Goal: Information Seeking & Learning: Understand process/instructions

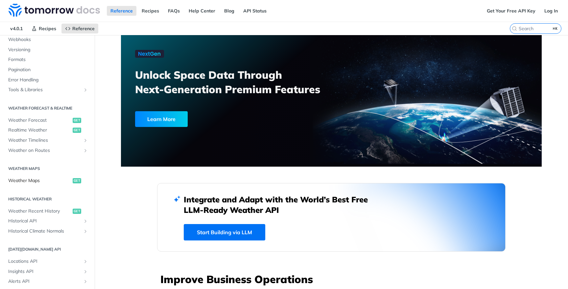
scroll to position [119, 0]
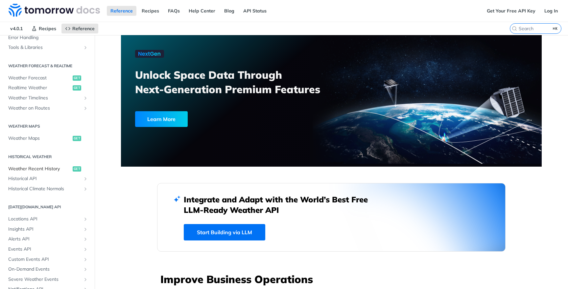
click at [60, 169] on span "Weather Recent History" at bounding box center [39, 169] width 63 height 7
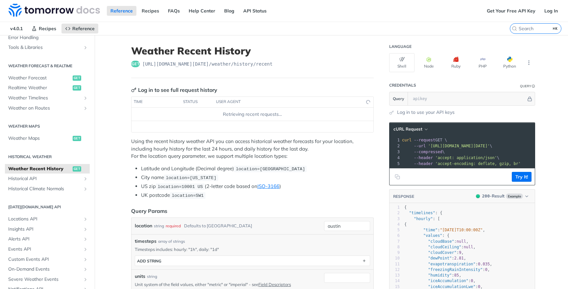
scroll to position [85, 0]
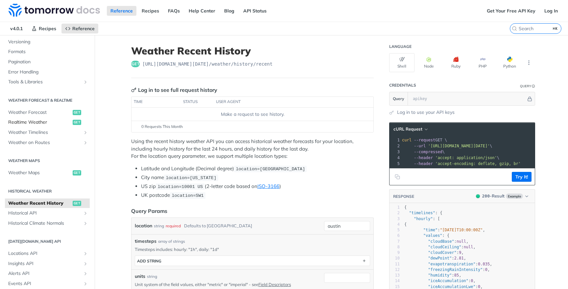
click at [59, 118] on link "Realtime Weather get" at bounding box center [47, 123] width 85 height 10
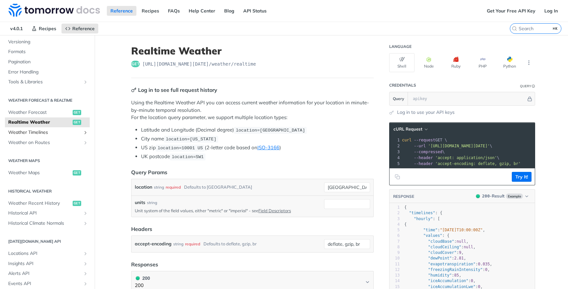
click at [56, 128] on link "Weather Timelines" at bounding box center [47, 133] width 85 height 10
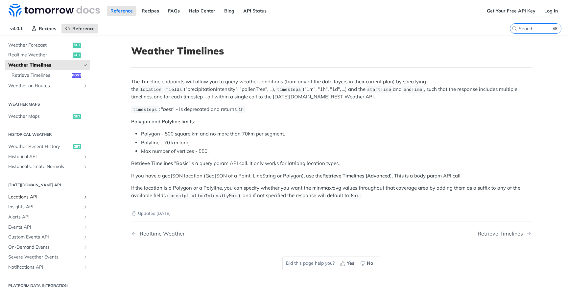
scroll to position [152, 0]
click at [38, 206] on span "Insights API" at bounding box center [44, 207] width 73 height 7
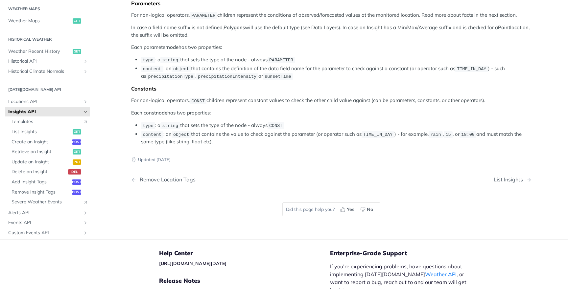
scroll to position [1214, 0]
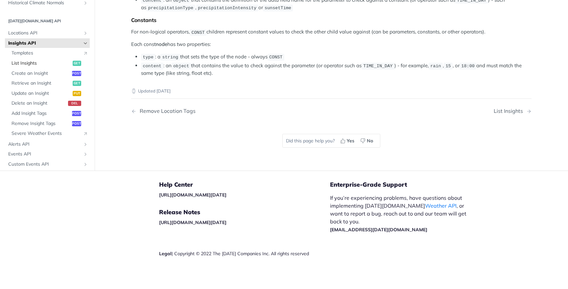
click at [33, 67] on span "List Insights" at bounding box center [41, 63] width 59 height 7
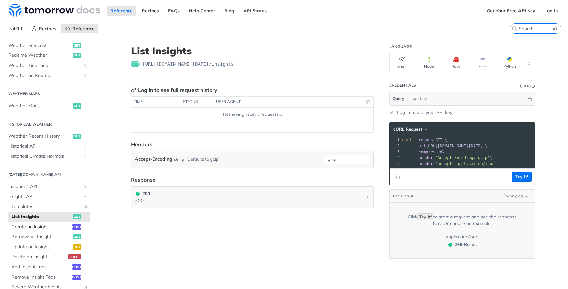
click at [51, 224] on span "Create an Insight" at bounding box center [41, 227] width 59 height 7
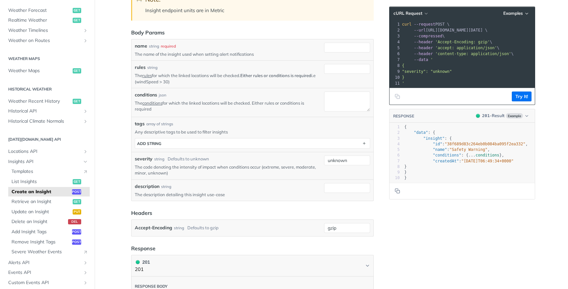
scroll to position [127, 0]
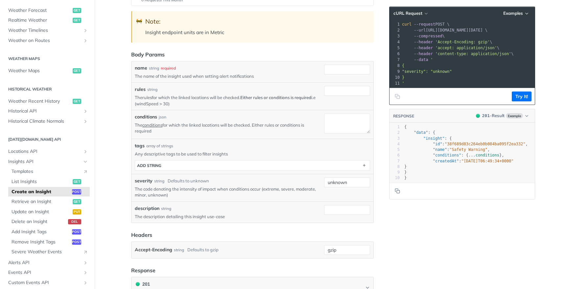
click at [147, 97] on link "rules" at bounding box center [147, 97] width 10 height 5
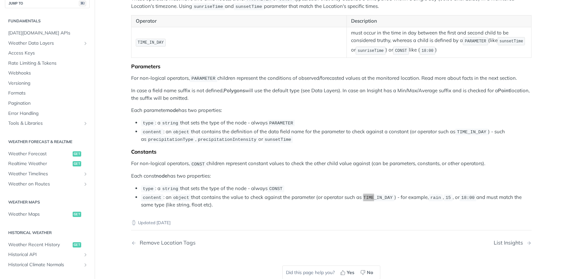
scroll to position [1293, 0]
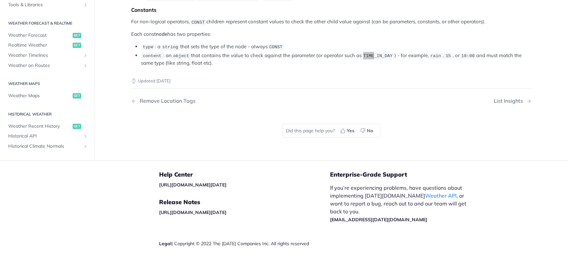
click at [411, 111] on nav "Remove Location Tags List Insights" at bounding box center [331, 100] width 400 height 19
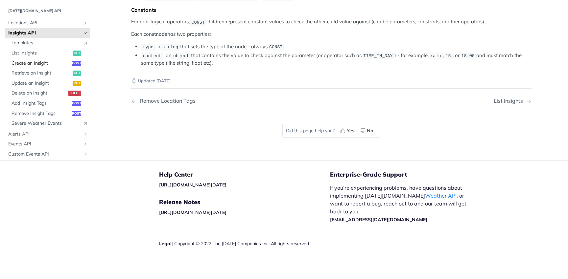
click at [53, 67] on span "Create an Insight" at bounding box center [41, 63] width 59 height 7
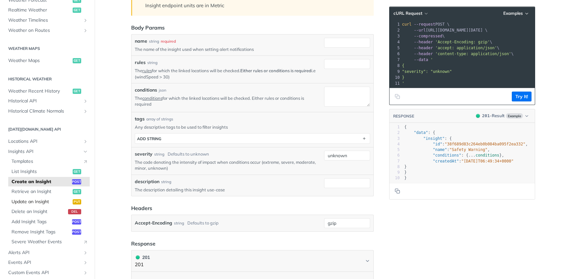
click at [45, 197] on link "Update an Insight put" at bounding box center [48, 202] width 81 height 10
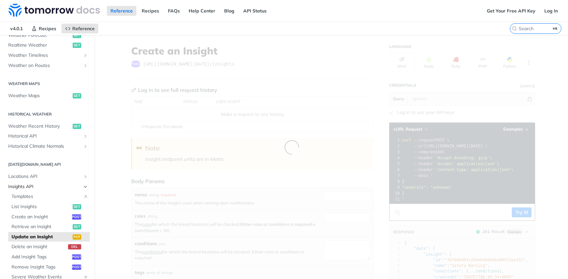
click at [54, 185] on span "Insights API" at bounding box center [44, 187] width 73 height 7
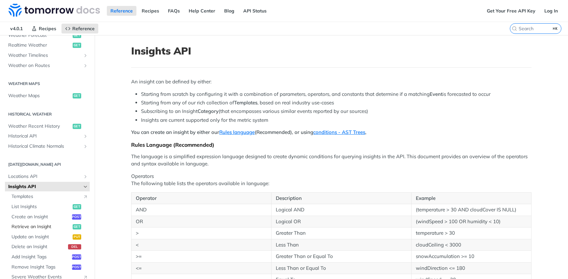
click at [45, 224] on span "Retrieve an Insight" at bounding box center [41, 227] width 59 height 7
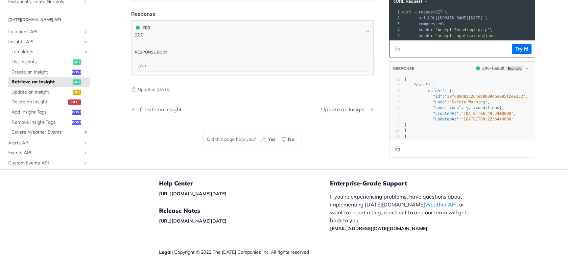
scroll to position [159, 0]
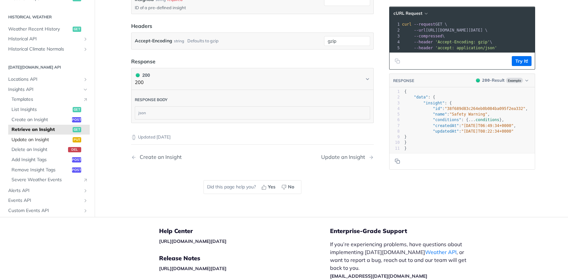
click at [57, 136] on span "Update an Insight" at bounding box center [41, 139] width 59 height 7
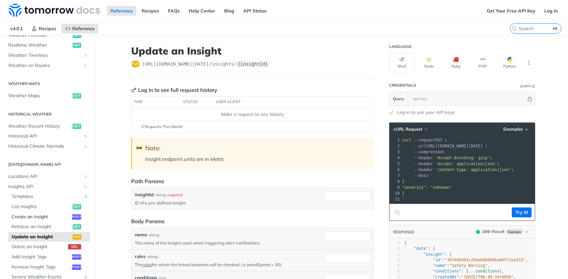
click at [54, 214] on span "Create an Insight" at bounding box center [41, 217] width 59 height 7
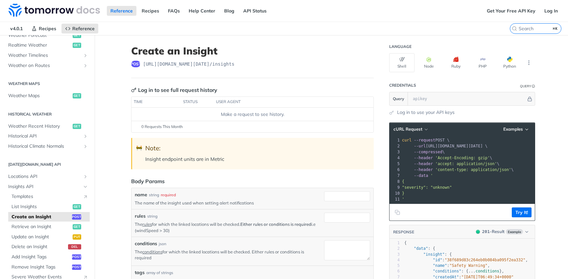
scroll to position [111, 0]
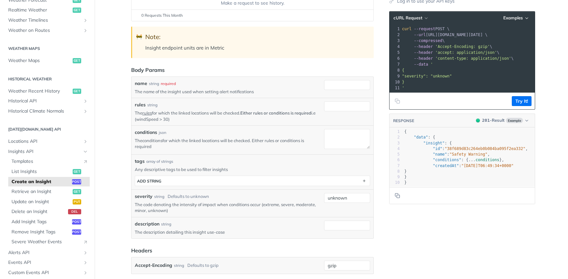
click at [152, 140] on link "conditions" at bounding box center [152, 140] width 20 height 5
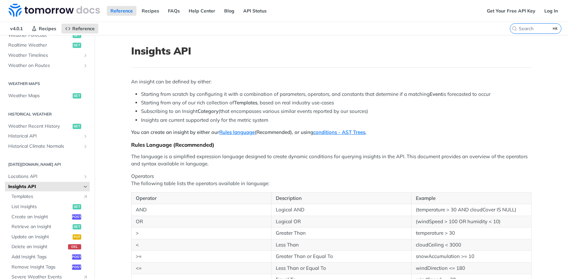
scroll to position [60, 0]
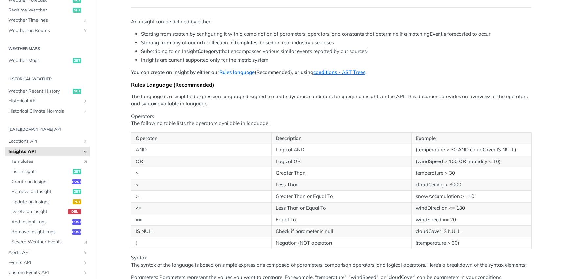
click at [231, 69] on link "Rules language" at bounding box center [236, 72] width 35 height 6
click at [241, 70] on link "Rules language" at bounding box center [236, 72] width 35 height 6
click at [240, 72] on link "Rules language" at bounding box center [236, 72] width 35 height 6
click at [344, 72] on link "conditions - AST Trees" at bounding box center [339, 72] width 52 height 6
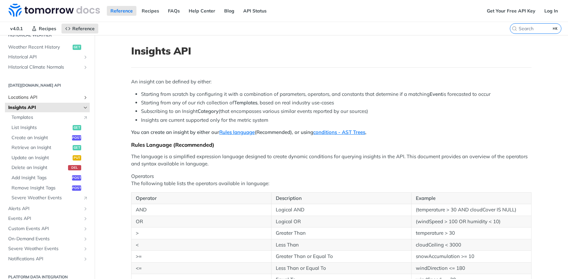
scroll to position [241, 0]
click at [44, 206] on span "Alerts API" at bounding box center [44, 209] width 73 height 7
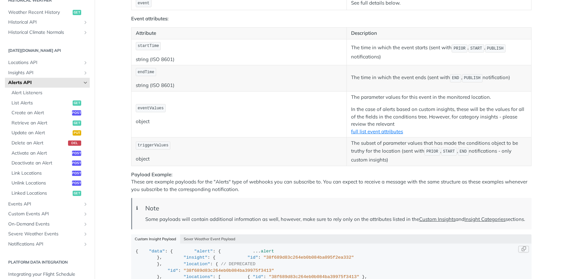
scroll to position [660, 0]
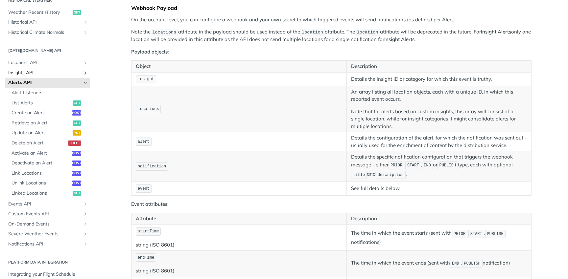
click at [52, 70] on span "Insights API" at bounding box center [44, 73] width 73 height 7
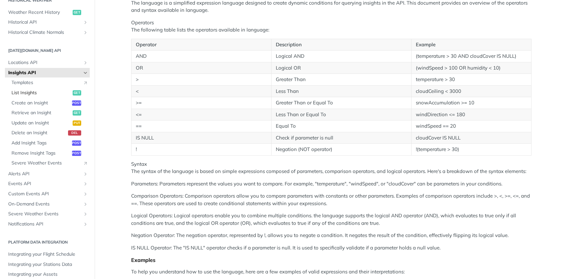
click at [55, 90] on span "List Insights" at bounding box center [41, 93] width 59 height 7
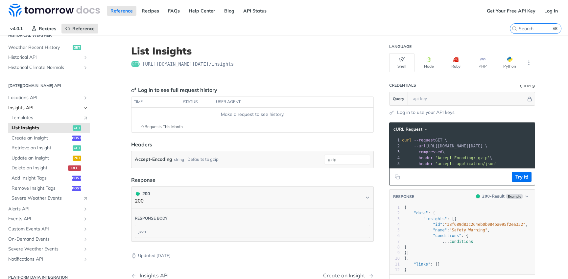
click at [50, 106] on span "Insights API" at bounding box center [44, 108] width 73 height 7
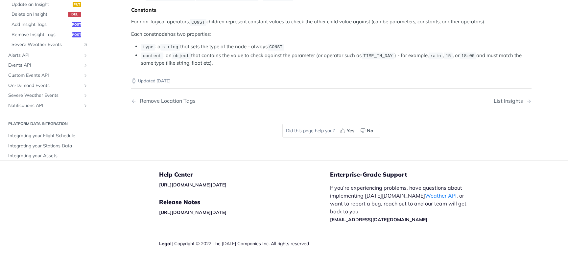
scroll to position [1252, 0]
click at [54, 59] on span "Alerts API" at bounding box center [44, 55] width 73 height 7
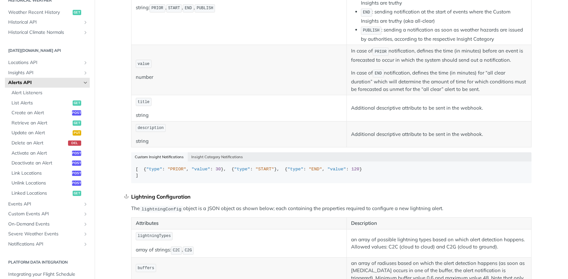
scroll to position [392, 0]
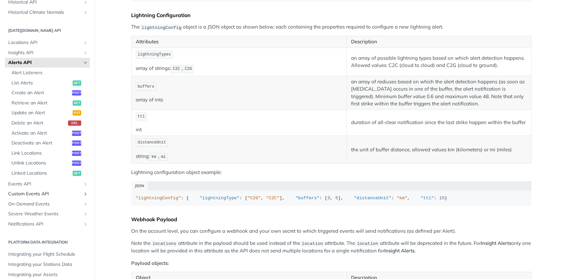
click at [39, 189] on link "Custom Events API" at bounding box center [47, 194] width 85 height 10
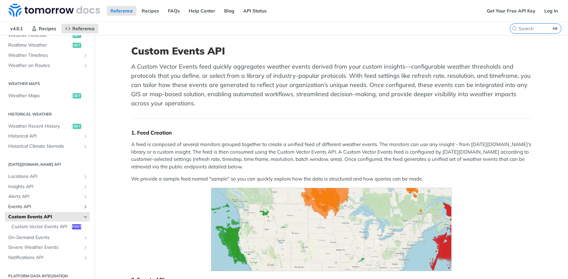
click at [37, 206] on link "Events API" at bounding box center [47, 207] width 85 height 10
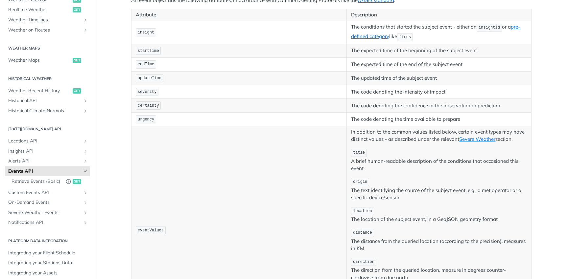
scroll to position [301, 0]
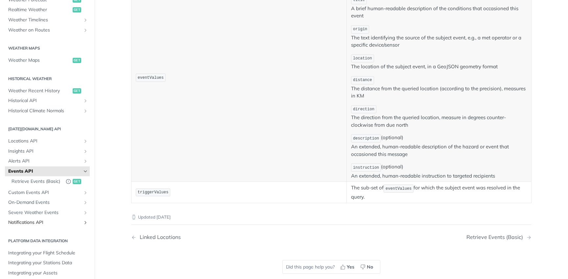
click at [46, 221] on link "Notifications API" at bounding box center [47, 223] width 85 height 10
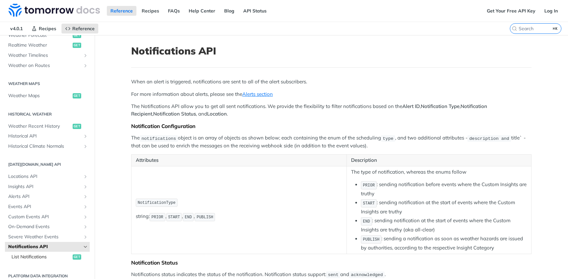
click at [43, 254] on span "List Notifications" at bounding box center [41, 257] width 59 height 7
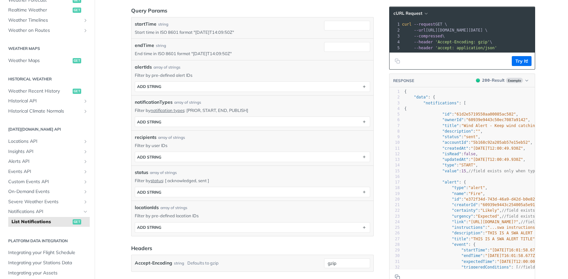
scroll to position [128, 0]
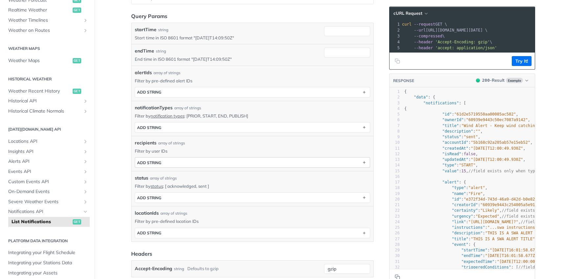
click at [211, 159] on button "ADD string" at bounding box center [252, 163] width 235 height 10
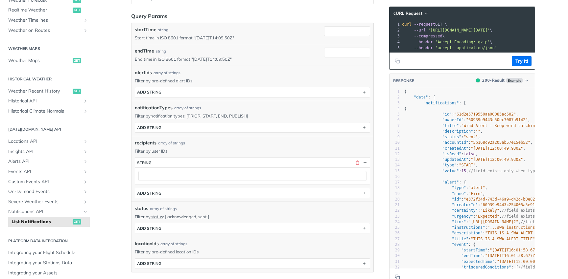
click at [226, 144] on div "recipients array of strings" at bounding box center [252, 143] width 235 height 7
click at [47, 199] on span "Severe Weather Events" at bounding box center [44, 202] width 73 height 7
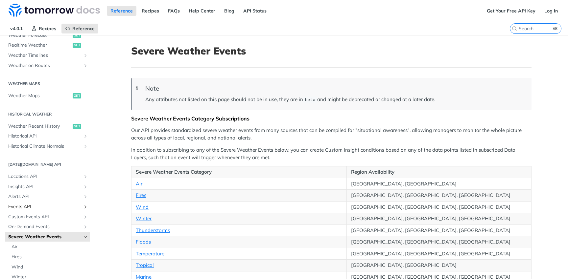
click at [47, 204] on span "Events API" at bounding box center [44, 207] width 73 height 7
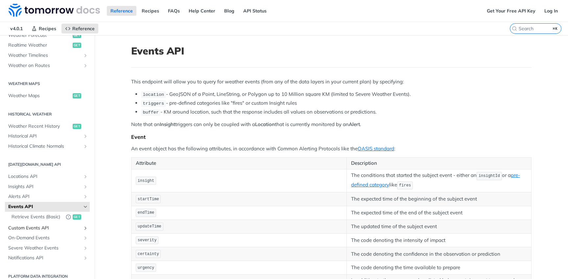
click at [48, 225] on span "Custom Events API" at bounding box center [44, 228] width 73 height 7
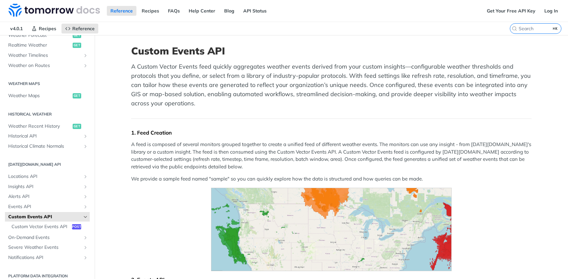
click at [55, 214] on span "Custom Events API" at bounding box center [44, 217] width 73 height 7
click at [49, 228] on li "Custom Events API Custom Vector Events API post" at bounding box center [47, 222] width 85 height 20
click at [47, 235] on span "On-Demand Events" at bounding box center [44, 238] width 73 height 7
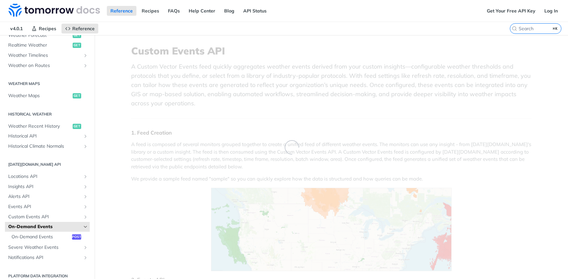
click at [47, 234] on span "On-Demand Events" at bounding box center [41, 237] width 59 height 7
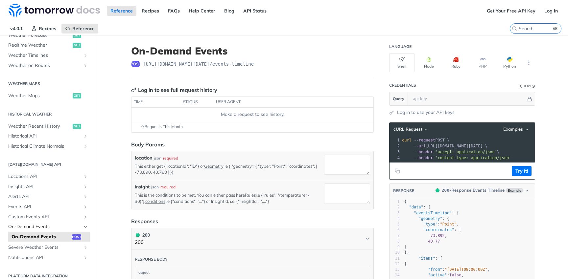
click at [56, 224] on span "On-Demand Events" at bounding box center [44, 227] width 73 height 7
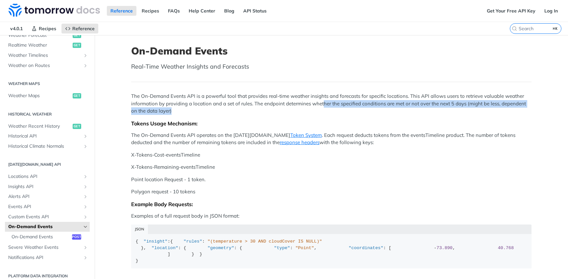
drag, startPoint x: 272, startPoint y: 108, endPoint x: 323, endPoint y: 100, distance: 51.5
click at [323, 100] on p "The On-Demand Events API is a powerful tool that provides real-time weather ins…" at bounding box center [331, 104] width 400 height 22
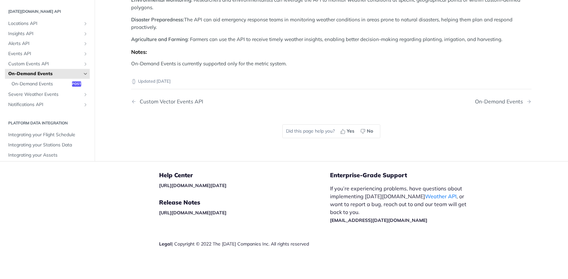
scroll to position [801, 0]
drag, startPoint x: 324, startPoint y: 184, endPoint x: 387, endPoint y: 184, distance: 63.7
click at [387, 43] on p "Agriculture and Farming : Farmers can use the API to receive timely weather ins…" at bounding box center [331, 39] width 400 height 8
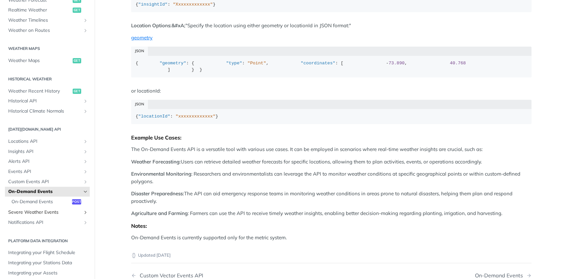
scroll to position [511, 0]
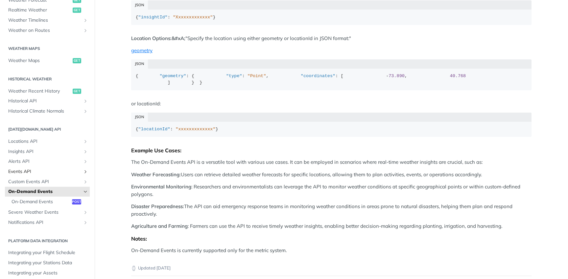
click at [54, 170] on span "Events API" at bounding box center [44, 172] width 73 height 7
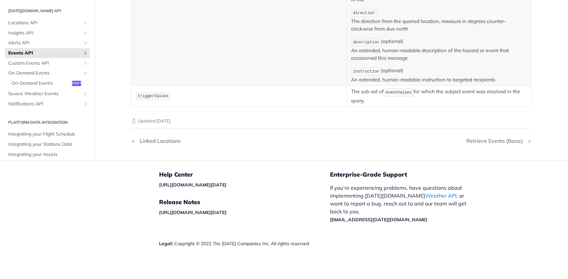
scroll to position [154, 0]
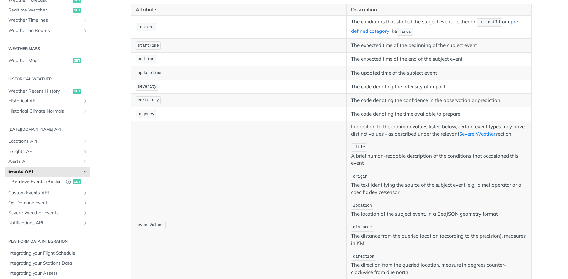
click at [49, 179] on span "Retrieve Events (Basic)" at bounding box center [37, 182] width 51 height 7
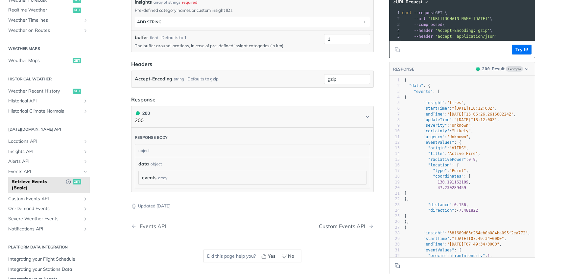
scroll to position [127, 0]
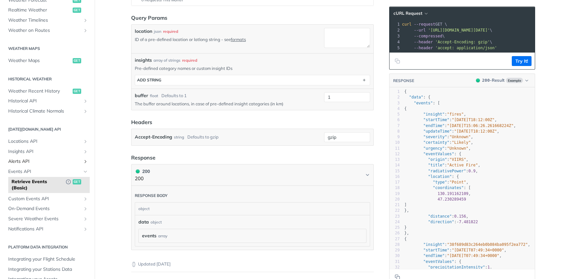
click at [62, 159] on span "Alerts API" at bounding box center [44, 161] width 73 height 7
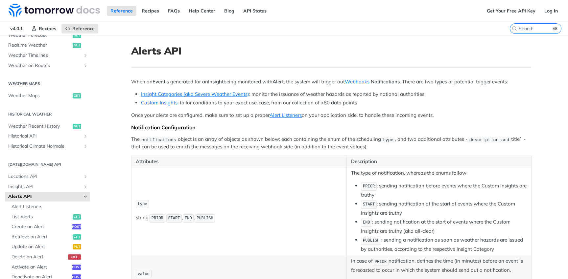
scroll to position [338, 0]
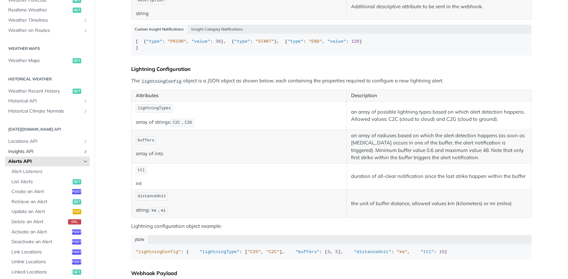
click at [30, 149] on span "Insights API" at bounding box center [44, 152] width 73 height 7
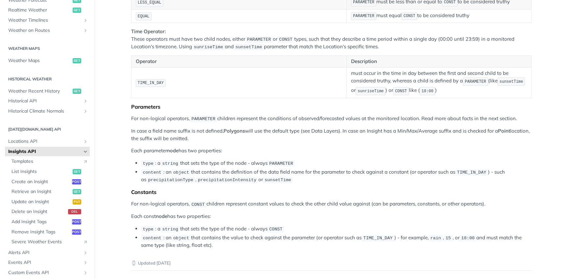
scroll to position [1131, 0]
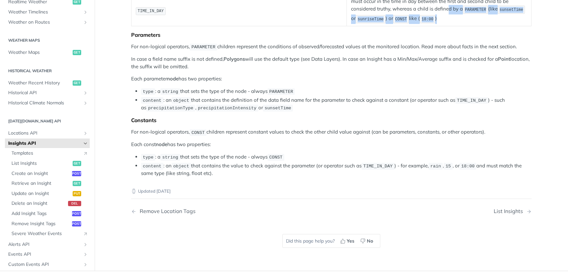
drag, startPoint x: 449, startPoint y: 144, endPoint x: 495, endPoint y: 153, distance: 46.2
click at [495, 26] on td "must occur in the time in day between the first and second child to be consider…" at bounding box center [439, 10] width 185 height 31
drag, startPoint x: 495, startPoint y: 153, endPoint x: 420, endPoint y: 139, distance: 76.9
click at [420, 26] on td "must occur in the time in day between the first and second child to be consider…" at bounding box center [439, 10] width 185 height 31
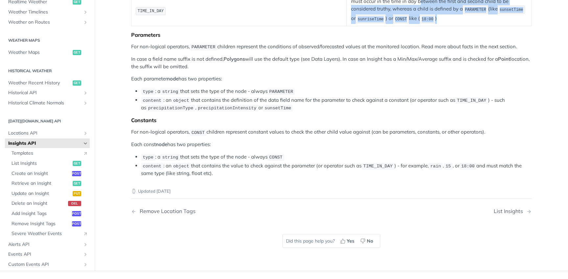
click at [420, 26] on td "must occur in the time in day between the first and second child to be consider…" at bounding box center [439, 10] width 185 height 31
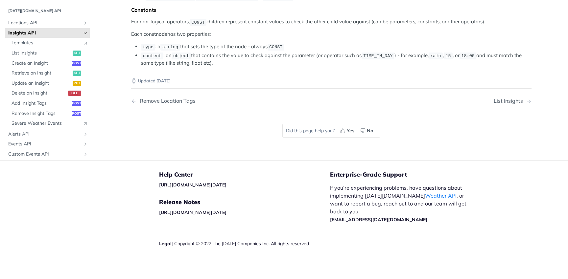
scroll to position [1218, 0]
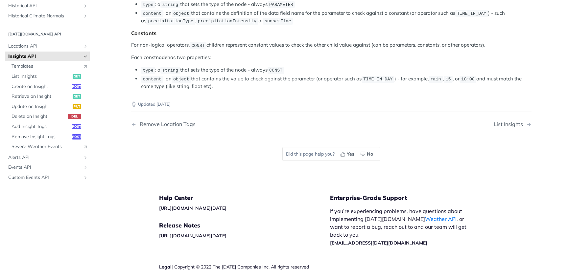
click at [233, 8] on li "type : a string that sets the type of the node - always PARAMETER" at bounding box center [336, 5] width 390 height 8
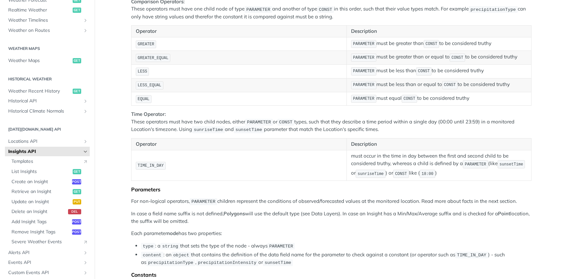
scroll to position [896, 0]
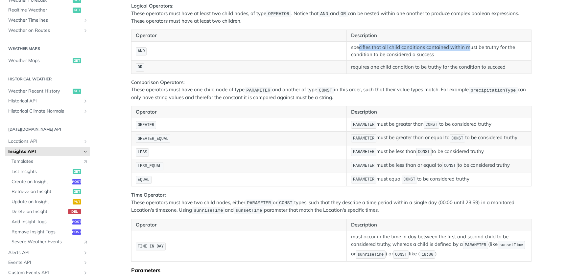
drag, startPoint x: 468, startPoint y: 191, endPoint x: 357, endPoint y: 185, distance: 110.5
click at [357, 60] on td "specifies that all child conditions contained within must be truthy for the con…" at bounding box center [439, 50] width 185 height 19
drag, startPoint x: 345, startPoint y: 185, endPoint x: 490, endPoint y: 192, distance: 145.1
click at [490, 60] on tr "AND specifies that all child conditions contained within must be truthy for the…" at bounding box center [331, 50] width 400 height 19
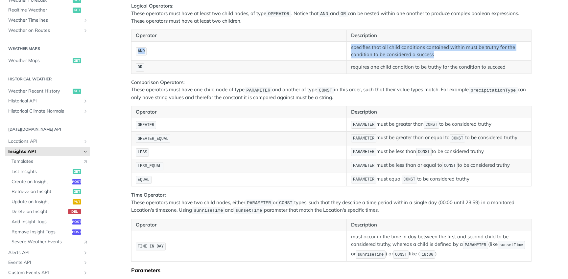
click at [490, 60] on td "specifies that all child conditions contained within must be truthy for the con…" at bounding box center [439, 50] width 185 height 19
drag, startPoint x: 485, startPoint y: 192, endPoint x: 365, endPoint y: 178, distance: 121.5
click at [365, 74] on table "Operator Description AND specifies that all child conditions contained within m…" at bounding box center [331, 52] width 400 height 44
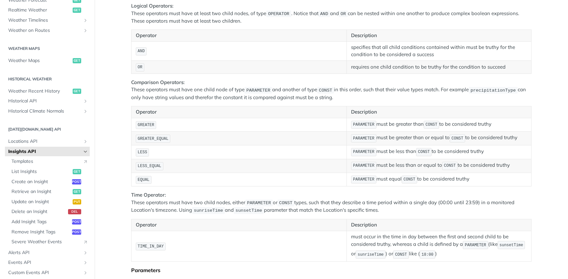
drag, startPoint x: 359, startPoint y: 237, endPoint x: 340, endPoint y: 232, distance: 20.1
click at [340, 101] on p "Comparison Operators: These operators must have one child node of type PARAMETE…" at bounding box center [331, 90] width 400 height 22
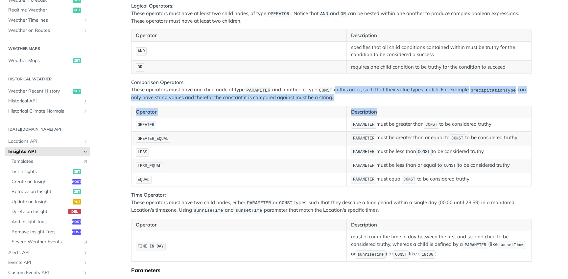
drag, startPoint x: 339, startPoint y: 232, endPoint x: 357, endPoint y: 249, distance: 24.6
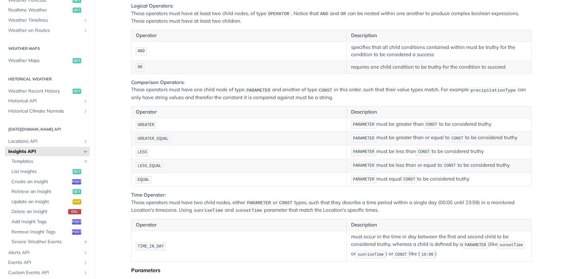
drag, startPoint x: 359, startPoint y: 240, endPoint x: 336, endPoint y: 227, distance: 26.4
click at [336, 101] on p "Comparison Operators: These operators must have one child node of type PARAMETE…" at bounding box center [331, 90] width 400 height 22
click at [339, 101] on p "Comparison Operators: These operators must have one child node of type PARAMETE…" at bounding box center [331, 90] width 400 height 22
drag, startPoint x: 339, startPoint y: 229, endPoint x: 362, endPoint y: 234, distance: 23.8
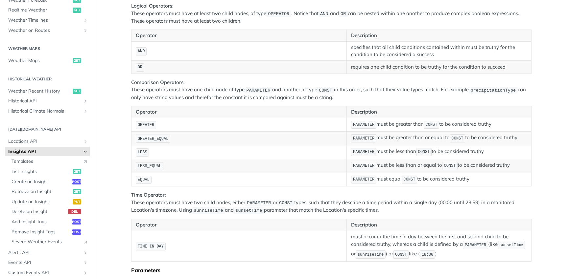
click at [362, 101] on p "Comparison Operators: These operators must have one child node of type PARAMETE…" at bounding box center [331, 90] width 400 height 22
drag, startPoint x: 362, startPoint y: 234, endPoint x: 340, endPoint y: 232, distance: 21.8
click at [341, 101] on p "Comparison Operators: These operators must have one child node of type PARAMETE…" at bounding box center [331, 90] width 400 height 22
click at [340, 101] on p "Comparison Operators: These operators must have one child node of type PARAMETE…" at bounding box center [331, 90] width 400 height 22
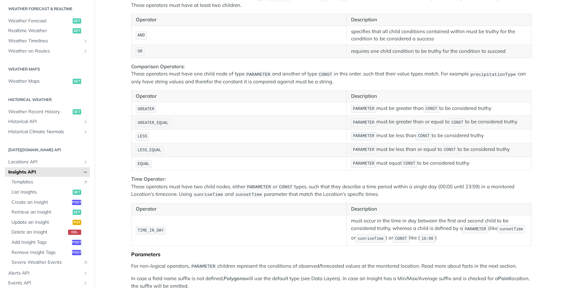
scroll to position [922, 0]
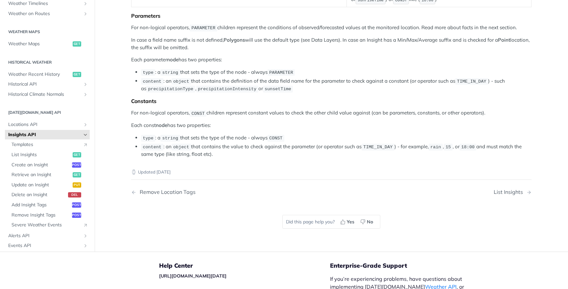
scroll to position [1216, 0]
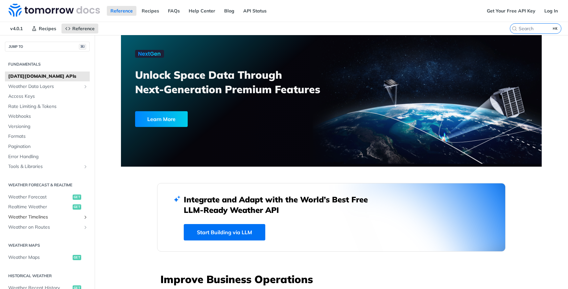
click at [63, 217] on span "Weather Timelines" at bounding box center [44, 217] width 73 height 7
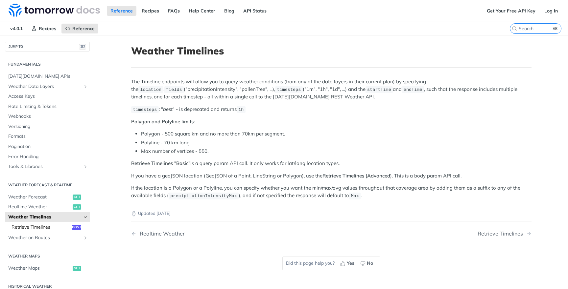
click at [59, 223] on link "Retrieve Timelines post" at bounding box center [48, 228] width 81 height 10
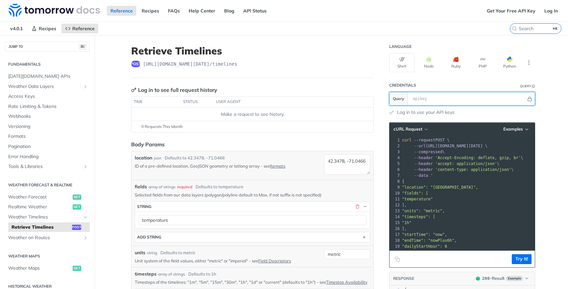
click at [452, 93] on input "text" at bounding box center [467, 98] width 117 height 13
